Goal: Information Seeking & Learning: Learn about a topic

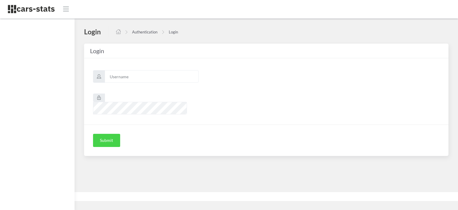
scroll to position [4, 4]
type input "awt"
click at [110, 134] on button "Submit" at bounding box center [106, 140] width 27 height 13
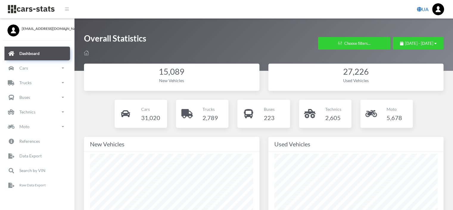
click at [425, 13] on link "UA" at bounding box center [423, 9] width 16 height 12
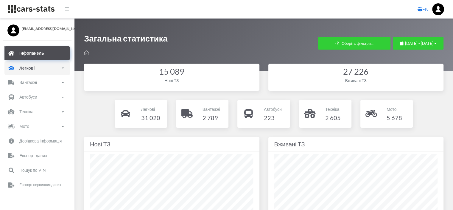
click at [36, 67] on link "Легкові" at bounding box center [37, 68] width 66 height 14
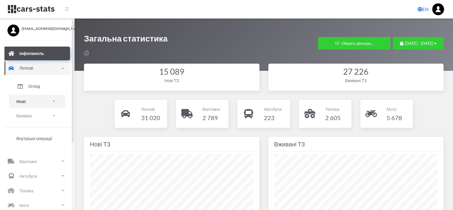
click at [24, 105] on link "Нові" at bounding box center [37, 100] width 57 height 13
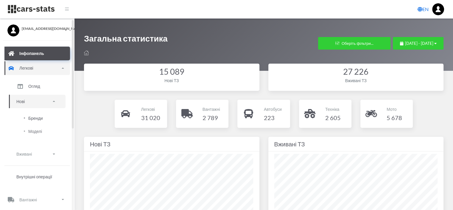
click at [33, 119] on span "Бренди" at bounding box center [35, 118] width 14 height 6
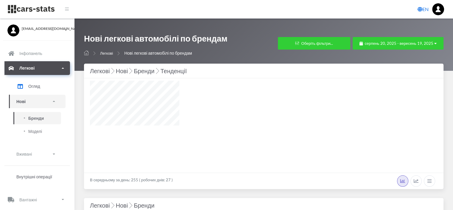
select select "25"
click at [388, 44] on span "серпень 20, 2025 - вересень 19, 2025" at bounding box center [399, 43] width 69 height 5
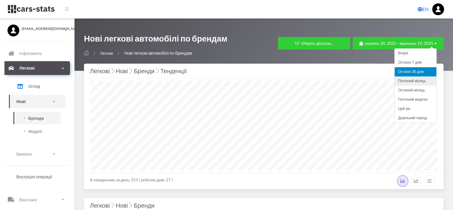
click at [418, 81] on li "Поточний місяць" at bounding box center [416, 80] width 42 height 9
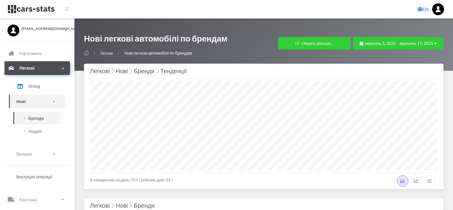
select select
select select "25"
click at [319, 42] on button "Оберіть фільтри..." at bounding box center [314, 43] width 72 height 13
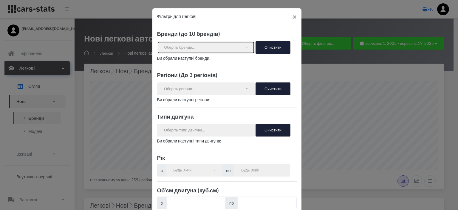
click at [216, 52] on button "Оберіть бренди..." at bounding box center [206, 47] width 98 height 13
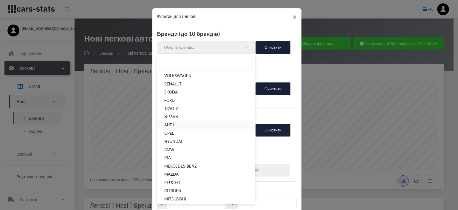
click at [170, 127] on span "AUDI" at bounding box center [169, 125] width 10 height 6
select select "AUDI"
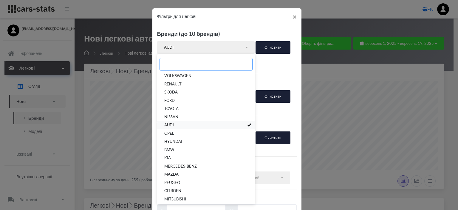
scroll to position [19, 0]
click at [175, 167] on span "MERCEDES-BENZ" at bounding box center [180, 166] width 32 height 6
click at [172, 150] on span "BMW" at bounding box center [169, 150] width 10 height 6
click at [277, 69] on p "AUDI, BMW, MERCEDES-BENZ" at bounding box center [226, 64] width 139 height 7
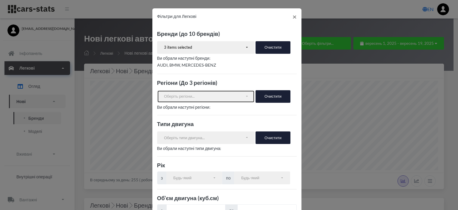
click at [228, 100] on button "Оберіть регіони..." at bounding box center [206, 96] width 98 height 13
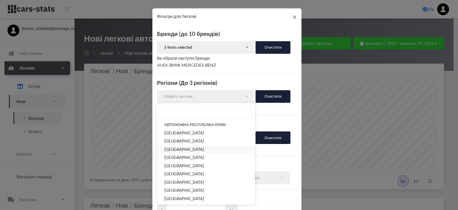
click at [187, 149] on span "[GEOGRAPHIC_DATA]" at bounding box center [184, 149] width 40 height 6
select select "UA-12"
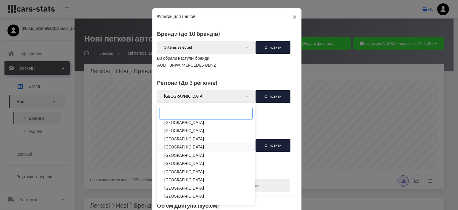
scroll to position [0, 0]
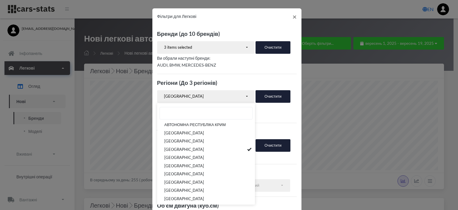
click at [279, 111] on p "[GEOGRAPHIC_DATA]" at bounding box center [226, 113] width 139 height 7
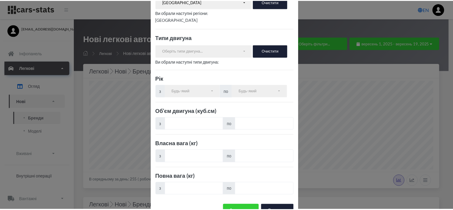
scroll to position [113, 0]
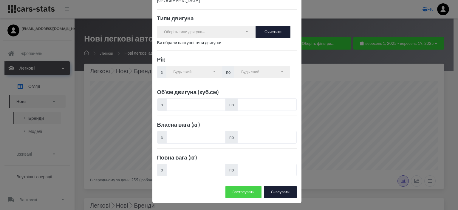
click at [243, 191] on button "Застосувати" at bounding box center [243, 191] width 36 height 13
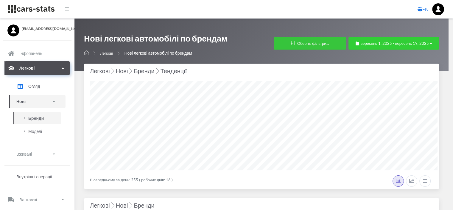
scroll to position [89, 347]
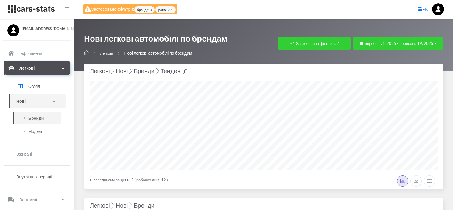
select select "25"
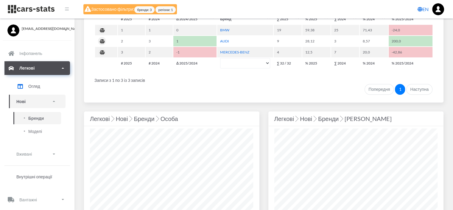
scroll to position [268, 0]
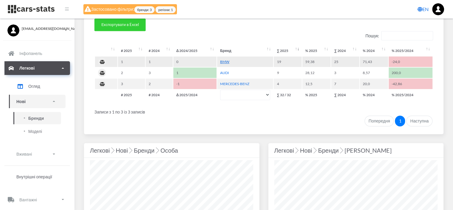
click at [228, 60] on link "BMW" at bounding box center [224, 61] width 9 height 4
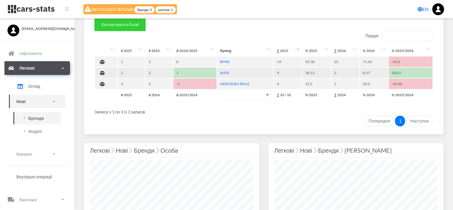
click at [224, 74] on td "AUDI" at bounding box center [245, 72] width 56 height 10
click at [224, 73] on link "AUDI" at bounding box center [224, 72] width 9 height 4
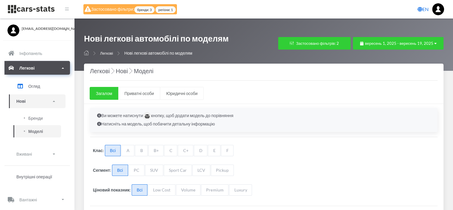
scroll to position [4, 4]
select select "25"
select select "BMW"
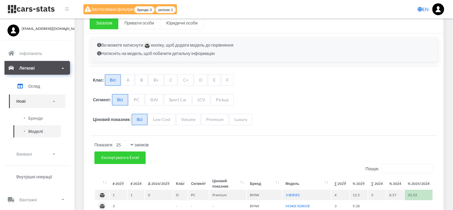
scroll to position [149, 0]
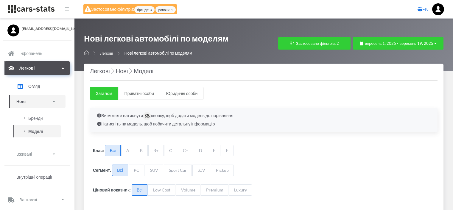
select select "25"
select select "AUDI"
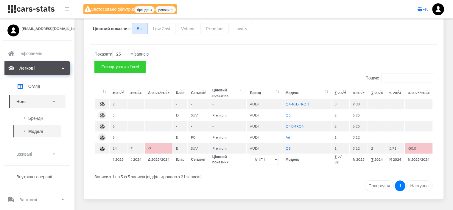
scroll to position [173, 0]
